Goal: Task Accomplishment & Management: Manage account settings

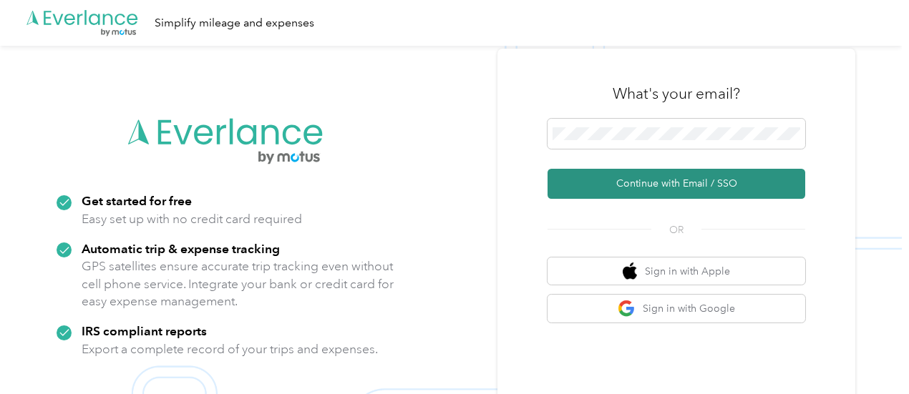
click at [647, 190] on button "Continue with Email / SSO" at bounding box center [677, 184] width 258 height 30
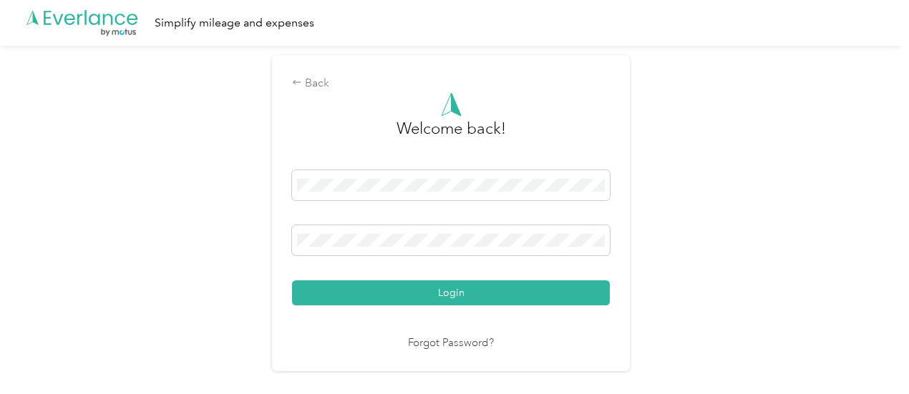
click at [455, 297] on button "Login" at bounding box center [451, 293] width 318 height 25
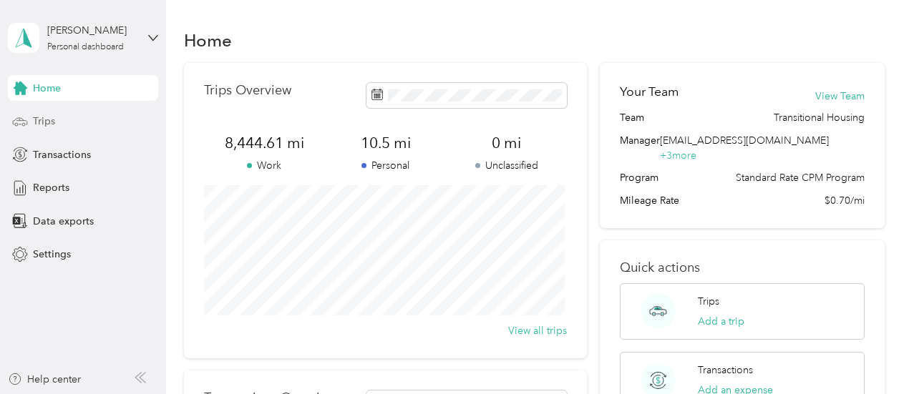
click at [37, 114] on span "Trips" at bounding box center [44, 121] width 22 height 15
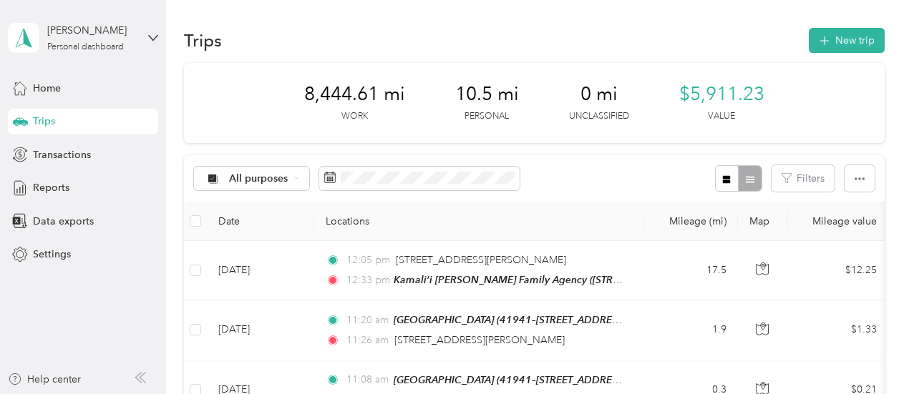
drag, startPoint x: 724, startPoint y: 175, endPoint x: 720, endPoint y: 183, distance: 9.3
click at [723, 177] on icon "button" at bounding box center [727, 180] width 10 height 10
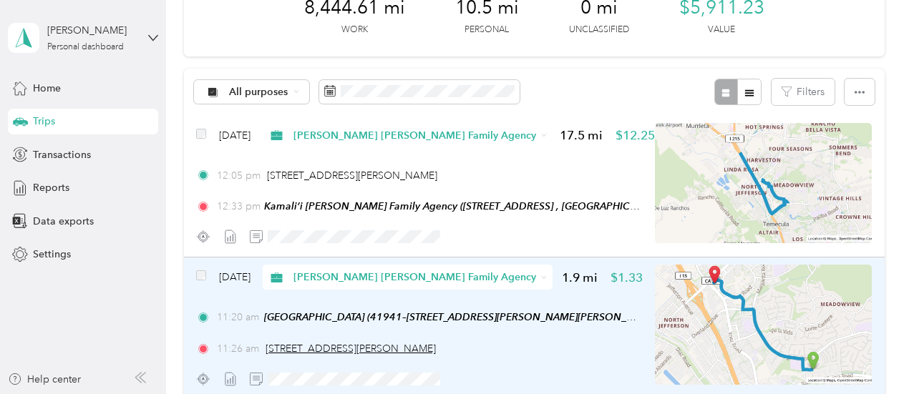
scroll to position [119, 0]
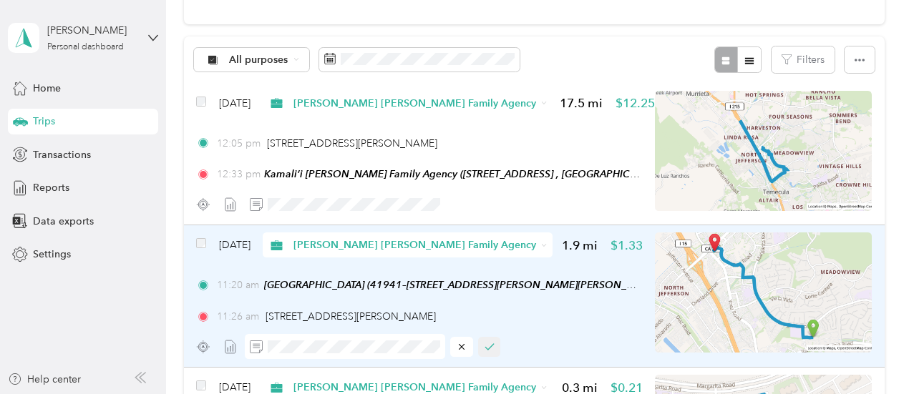
click at [494, 340] on button "button" at bounding box center [489, 347] width 23 height 20
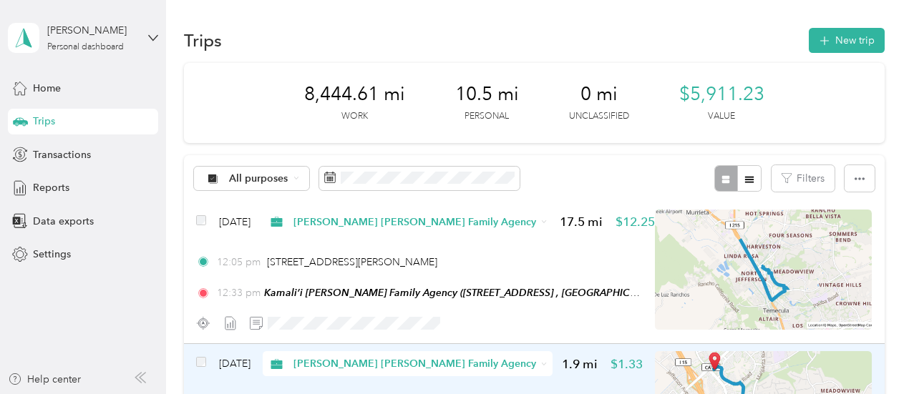
scroll to position [0, 0]
click at [149, 43] on div "[PERSON_NAME] Personal dashboard" at bounding box center [83, 38] width 150 height 50
click at [72, 120] on div "Log out" at bounding box center [48, 117] width 55 height 15
